Goal: Entertainment & Leisure: Consume media (video, audio)

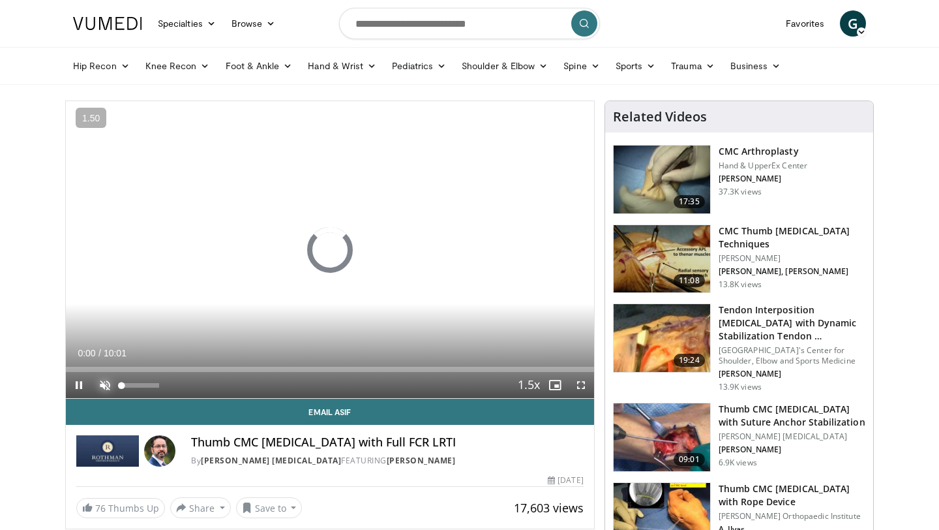
click at [104, 391] on span "Video Player" at bounding box center [105, 385] width 26 height 26
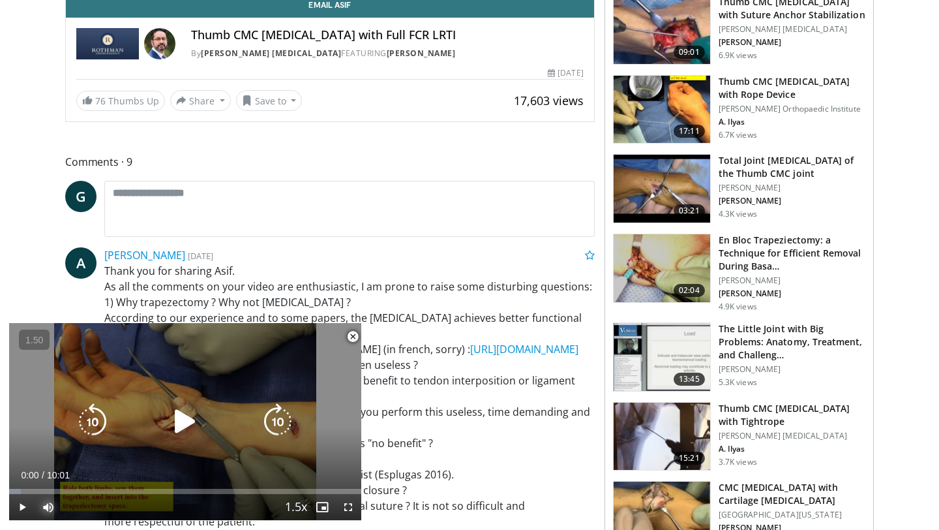
scroll to position [408, 0]
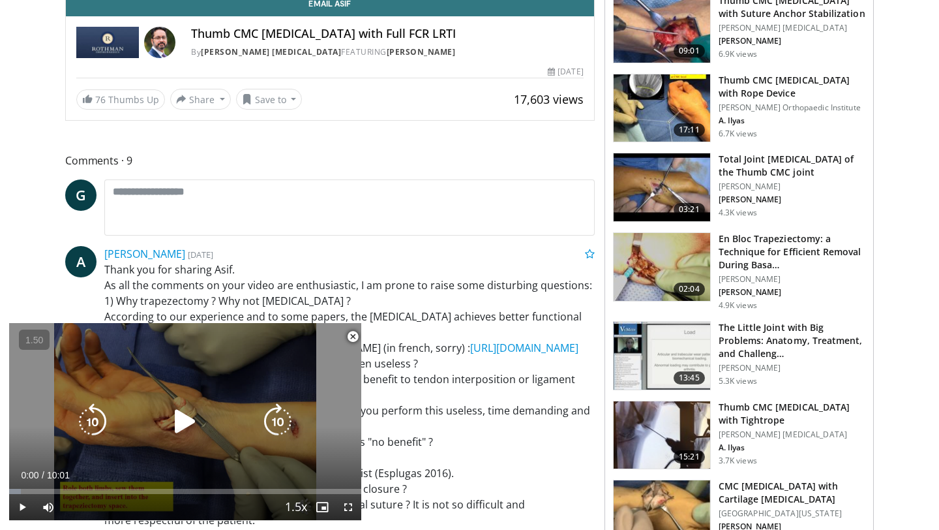
click at [196, 414] on icon "Video Player" at bounding box center [185, 421] width 37 height 37
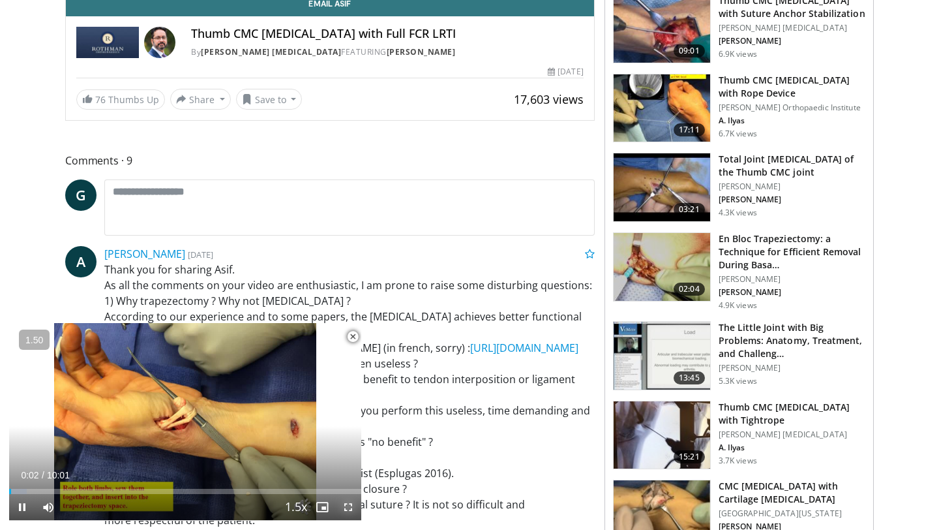
click at [342, 502] on span "Video Player" at bounding box center [348, 507] width 26 height 26
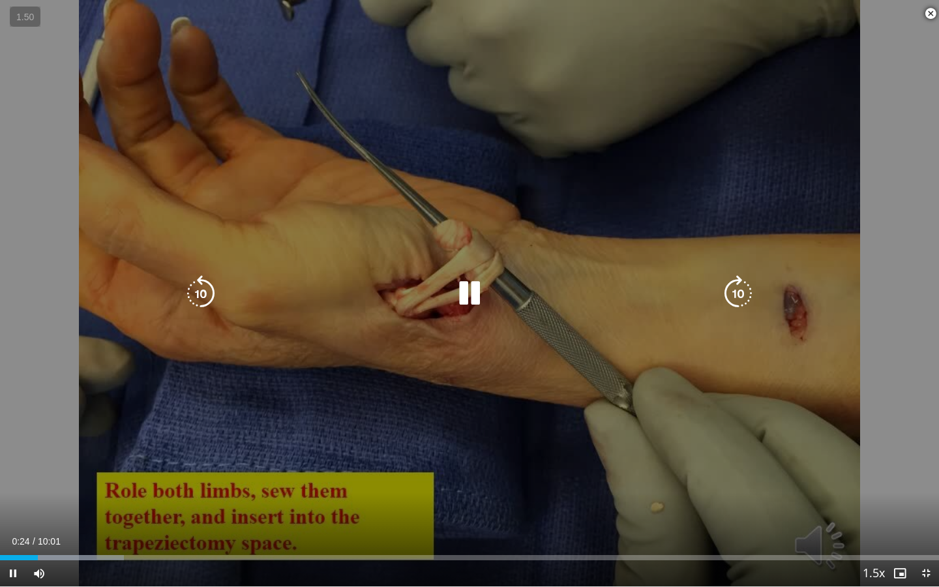
click at [747, 282] on icon "Video Player" at bounding box center [738, 293] width 37 height 37
click at [738, 285] on icon "Video Player" at bounding box center [738, 293] width 37 height 37
click at [735, 285] on icon "Video Player" at bounding box center [738, 293] width 37 height 37
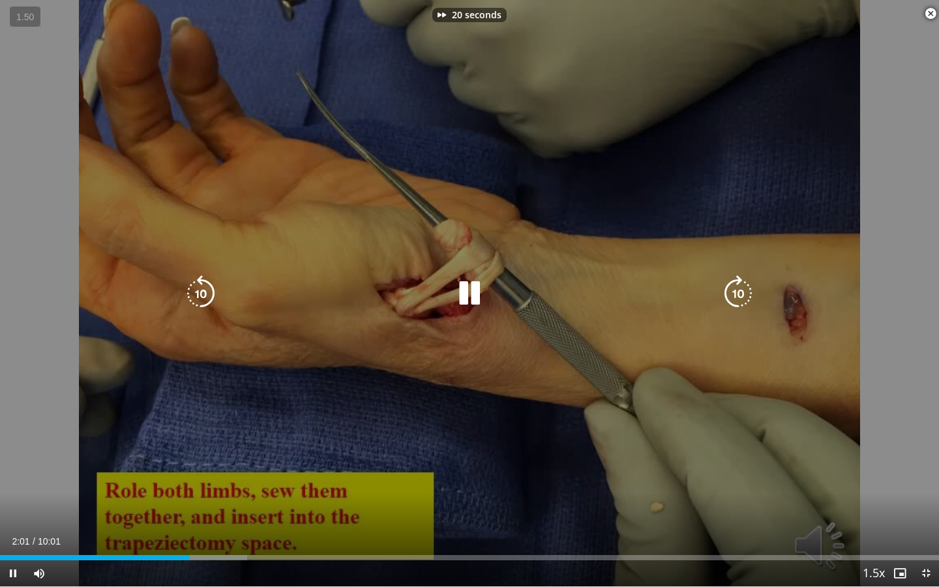
click at [735, 285] on icon "Video Player" at bounding box center [738, 293] width 37 height 37
click at [203, 290] on icon "Video Player" at bounding box center [201, 293] width 37 height 37
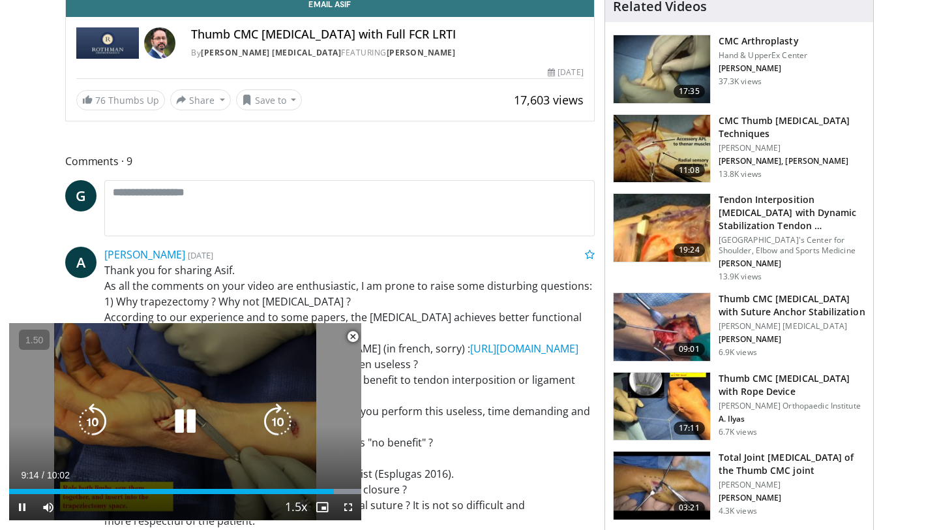
click at [186, 419] on icon "Video Player" at bounding box center [185, 421] width 37 height 37
